Goal: Communication & Community: Answer question/provide support

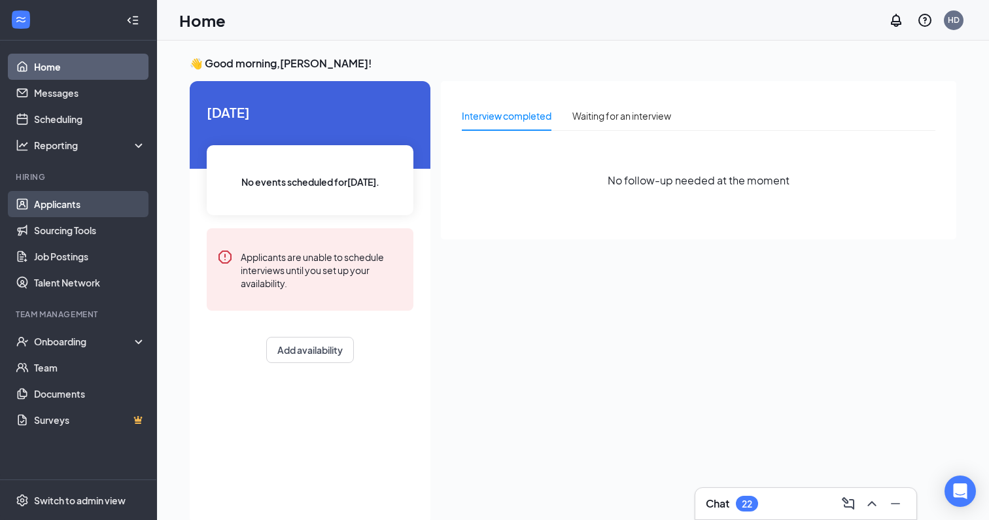
click at [99, 200] on link "Applicants" at bounding box center [90, 204] width 112 height 26
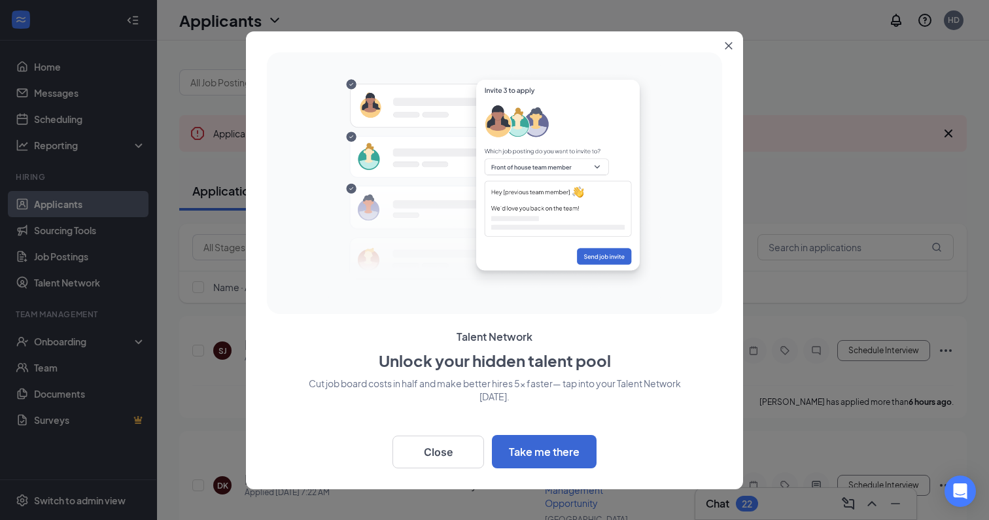
click at [732, 48] on button "Close" at bounding box center [731, 43] width 24 height 24
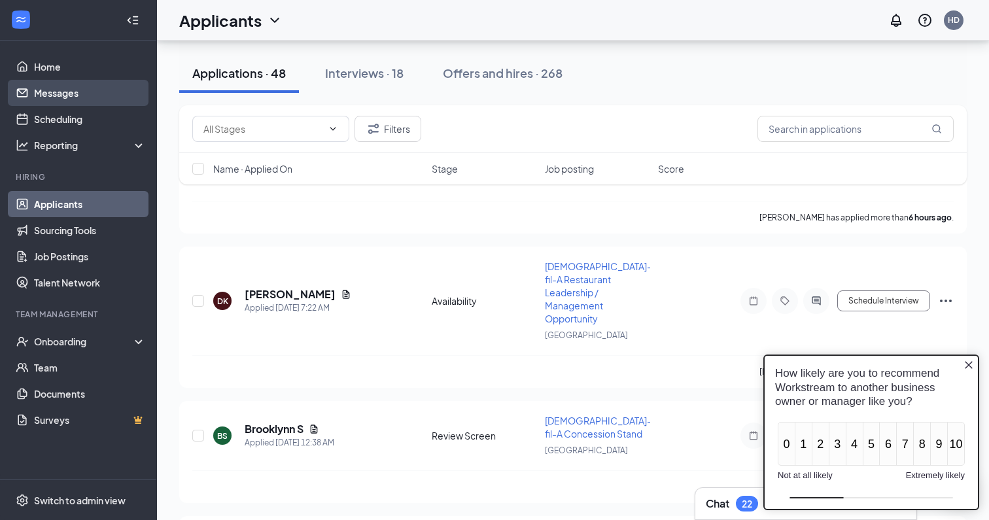
click at [53, 89] on link "Messages" at bounding box center [90, 93] width 112 height 26
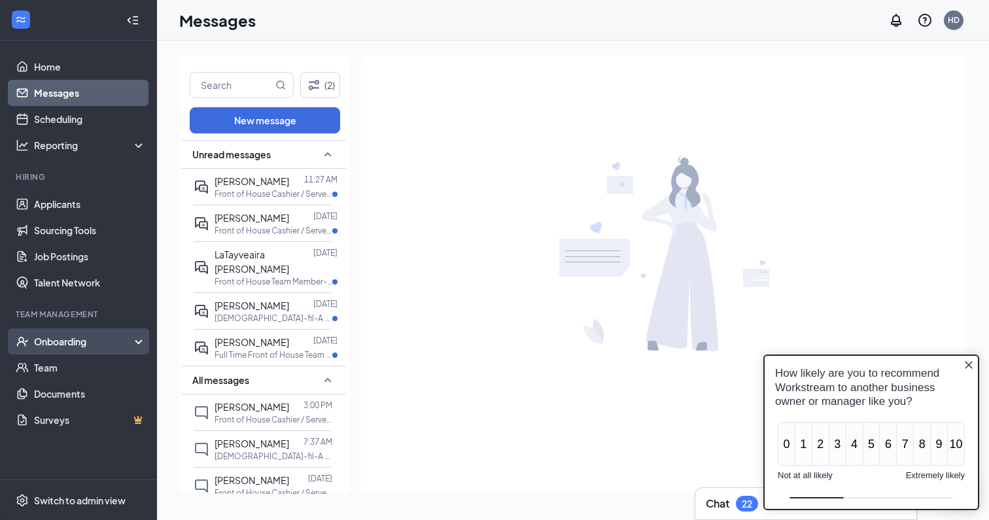
click at [137, 343] on icon at bounding box center [141, 343] width 10 height 0
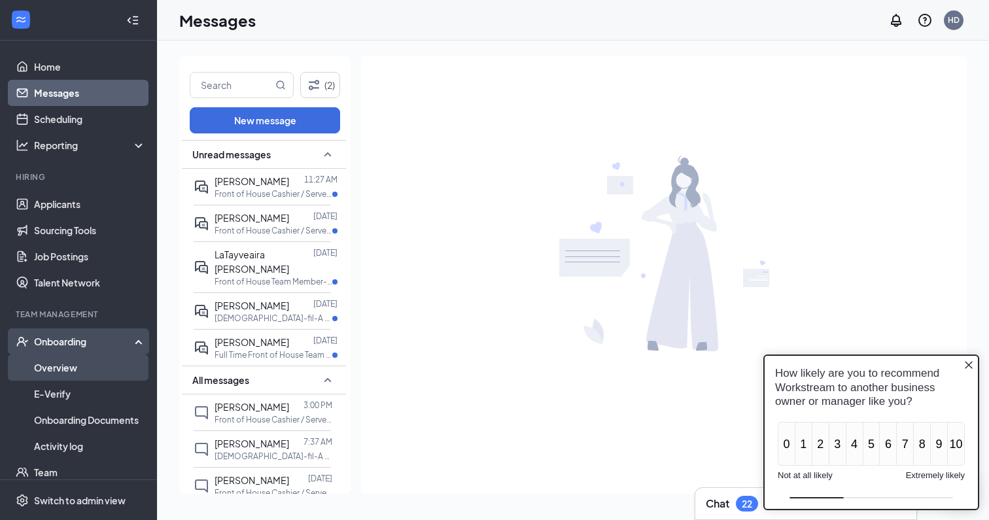
click at [109, 376] on link "Overview" at bounding box center [90, 367] width 112 height 26
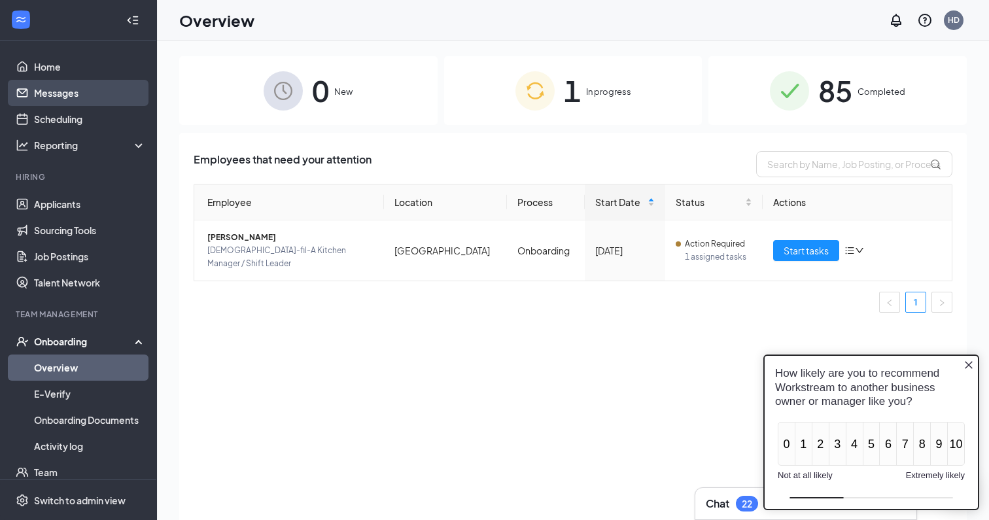
click at [59, 95] on link "Messages" at bounding box center [90, 93] width 112 height 26
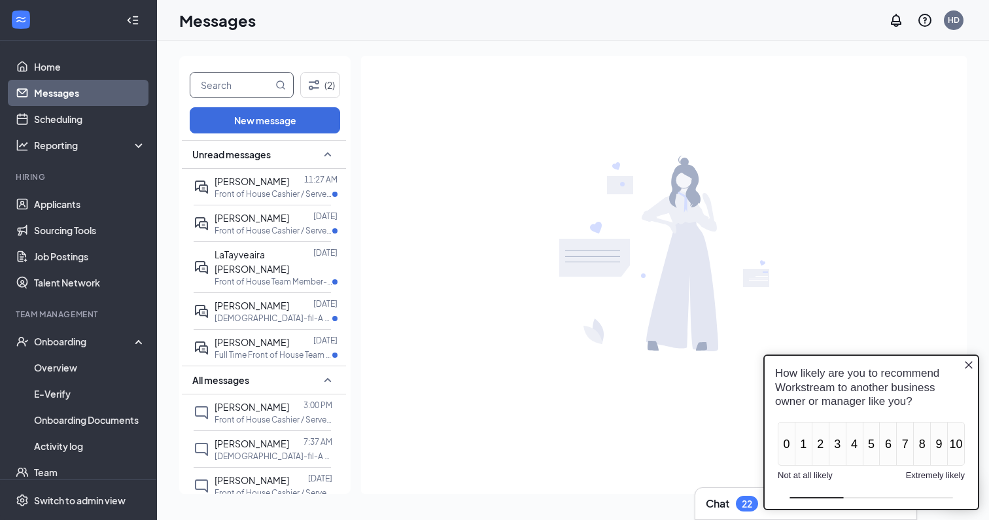
click at [218, 90] on input "text" at bounding box center [231, 85] width 82 height 25
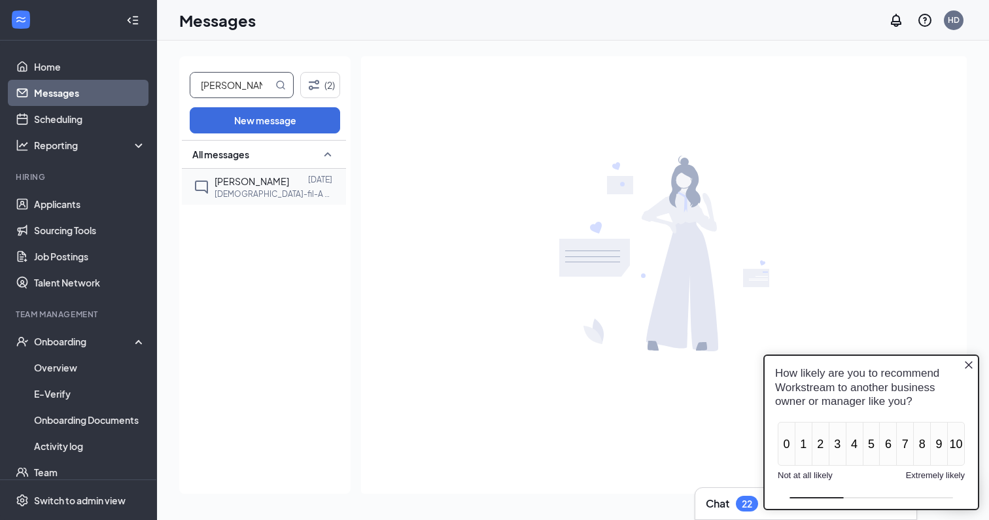
type input "[PERSON_NAME]"
click at [246, 187] on div "[PERSON_NAME]" at bounding box center [251, 181] width 75 height 14
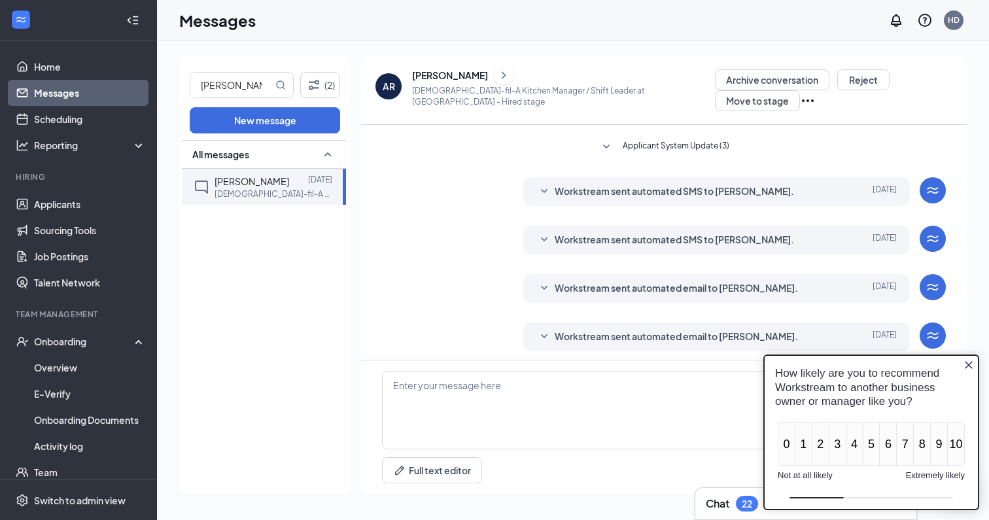
scroll to position [168, 0]
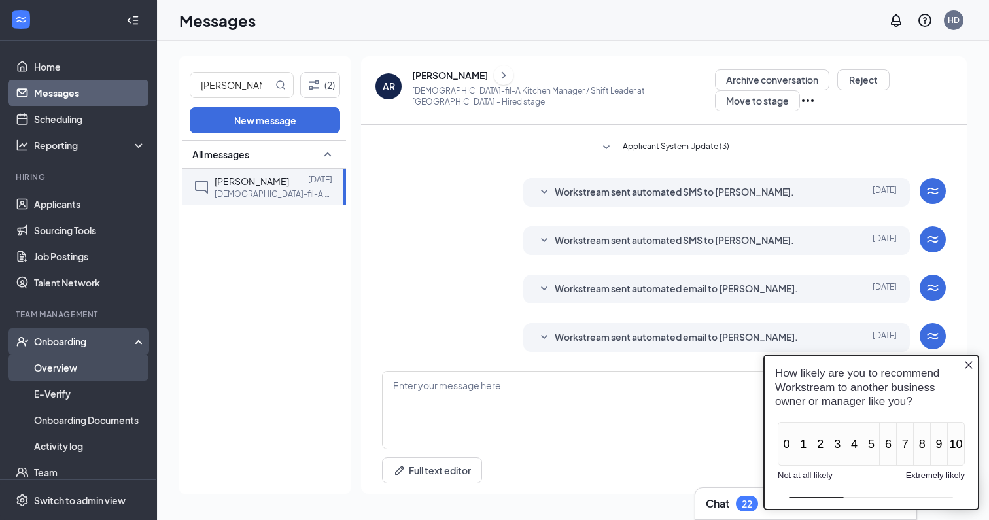
click at [48, 375] on link "Overview" at bounding box center [90, 367] width 112 height 26
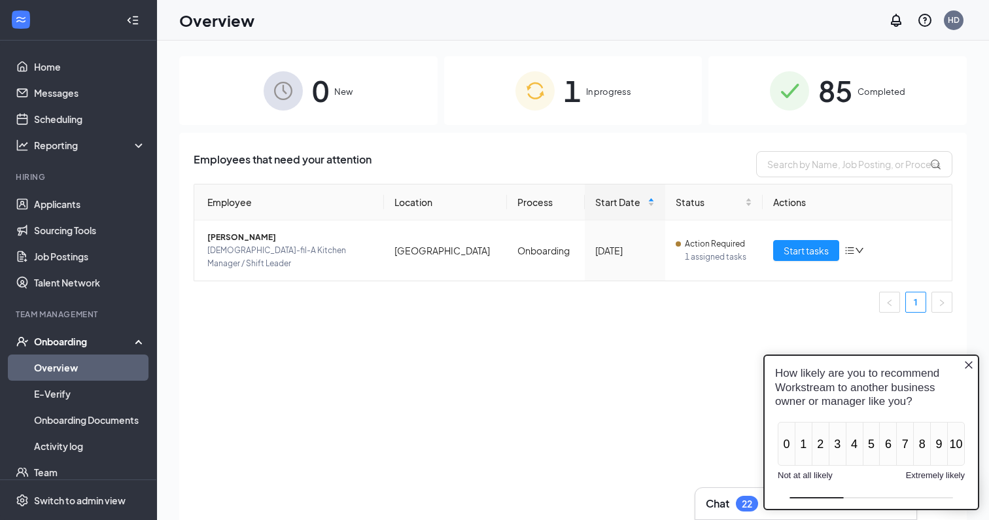
click at [966, 365] on icon "Close button" at bounding box center [968, 365] width 10 height 10
